Goal: Find specific page/section: Find specific page/section

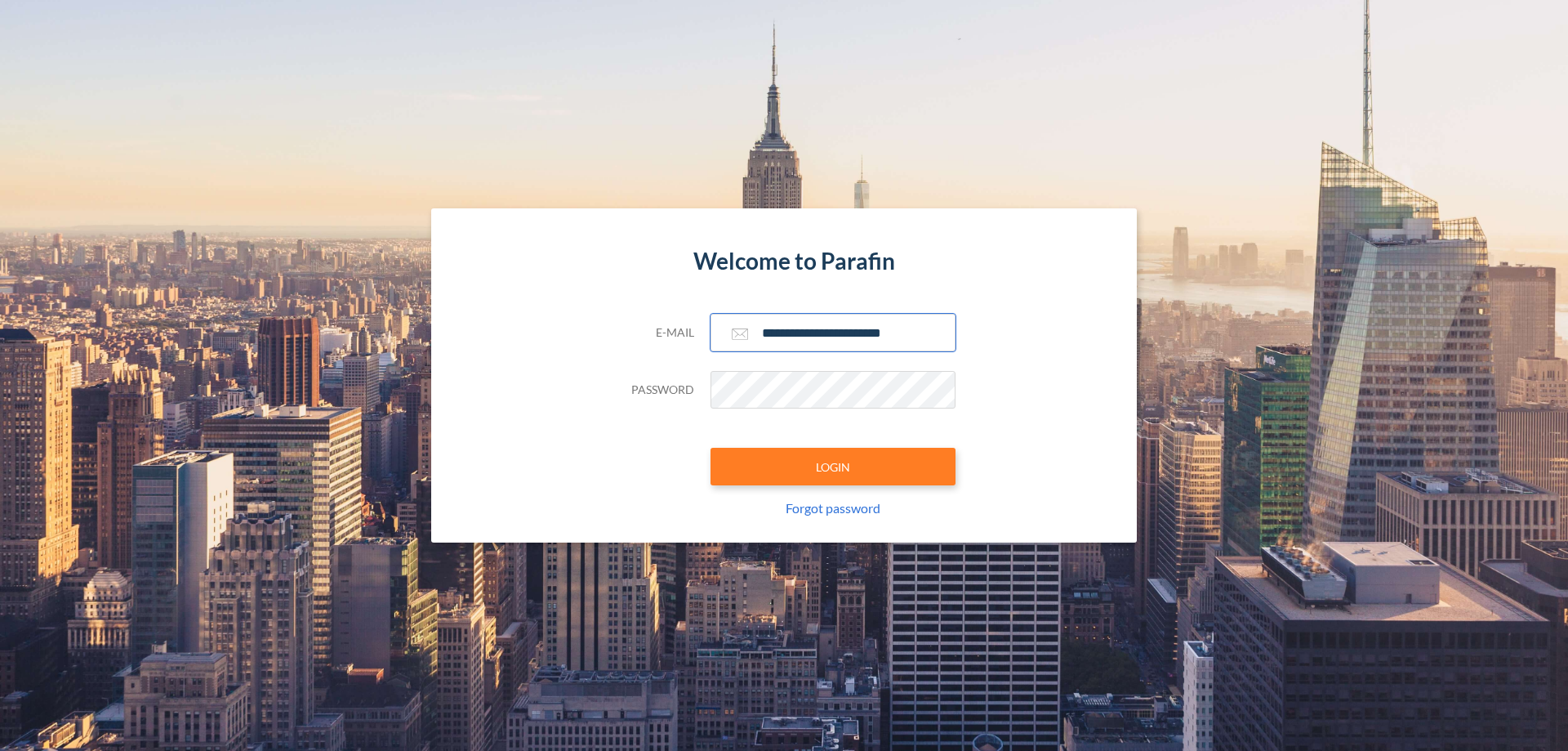
type input "**********"
click at [833, 466] on button "LOGIN" at bounding box center [833, 466] width 245 height 37
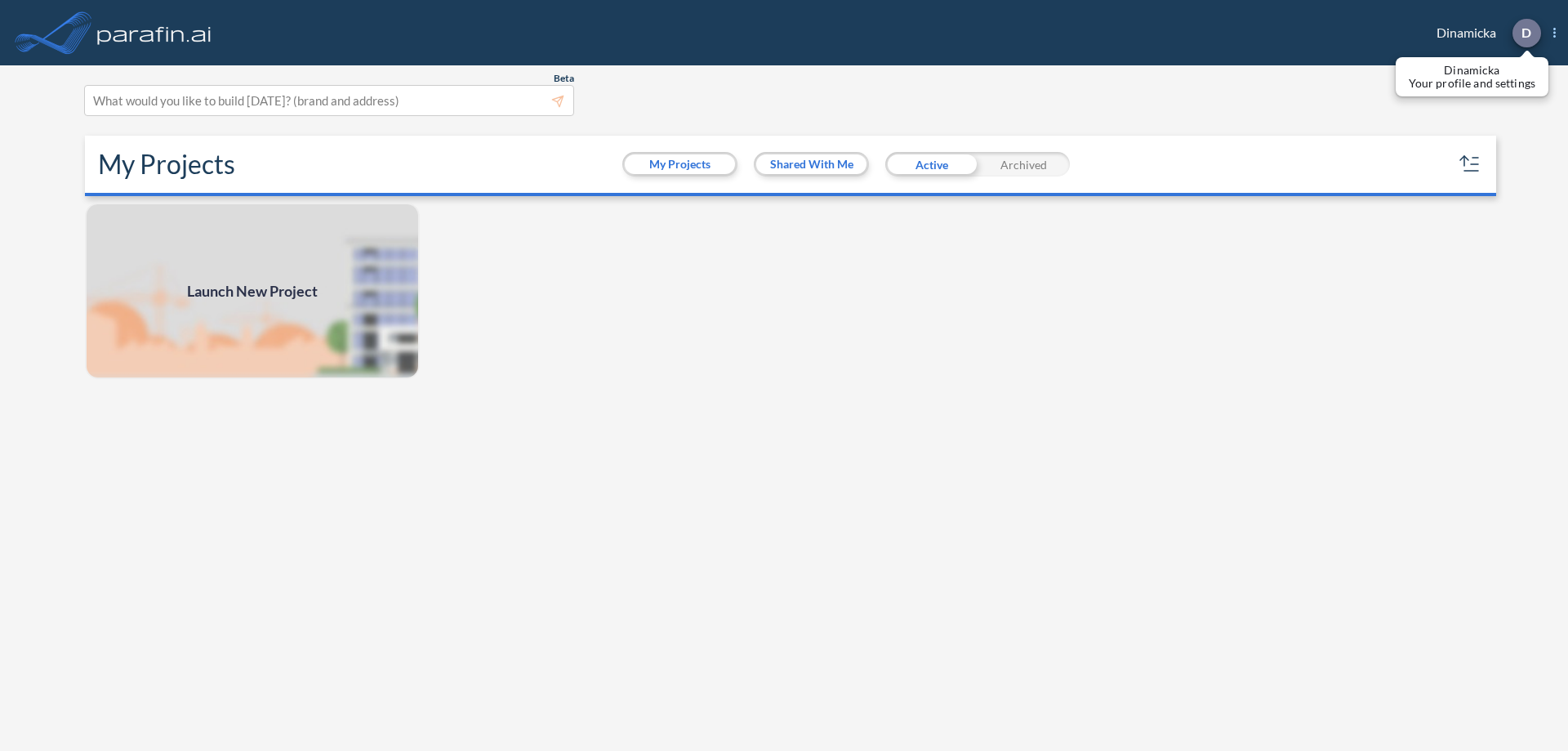
click at [1526, 32] on p "D" at bounding box center [1526, 32] width 10 height 15
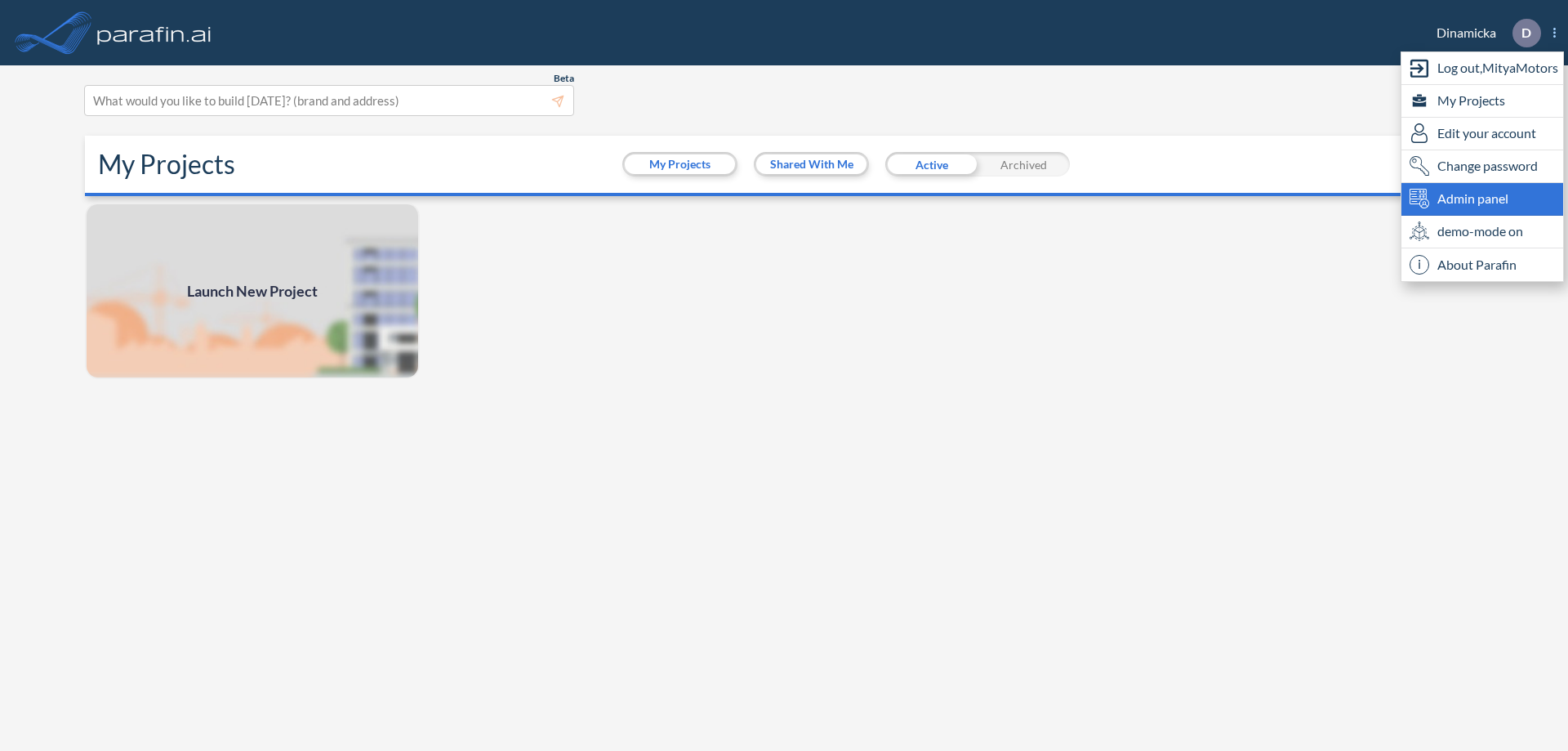
click at [1482, 198] on span "Admin panel" at bounding box center [1472, 199] width 71 height 20
